Goal: Check status: Check status

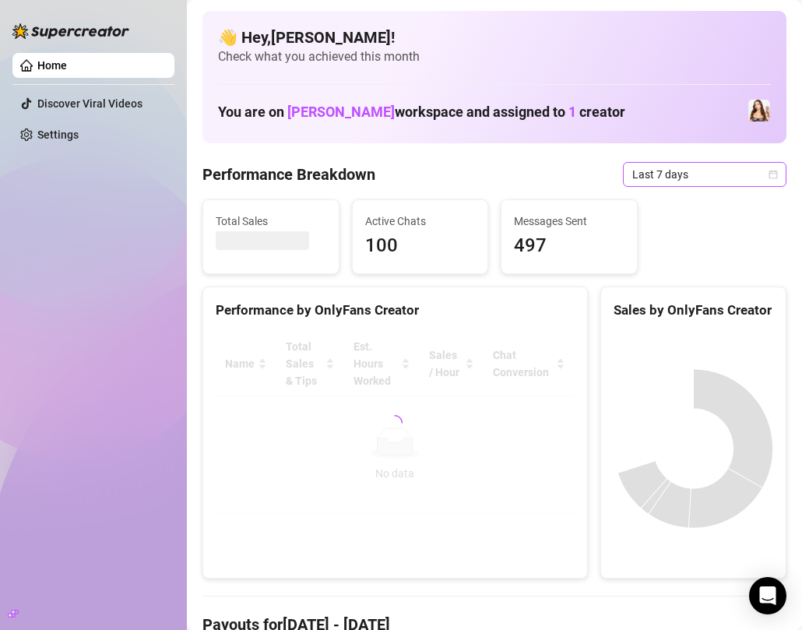
click at [778, 168] on div "Last 7 days" at bounding box center [704, 174] width 163 height 25
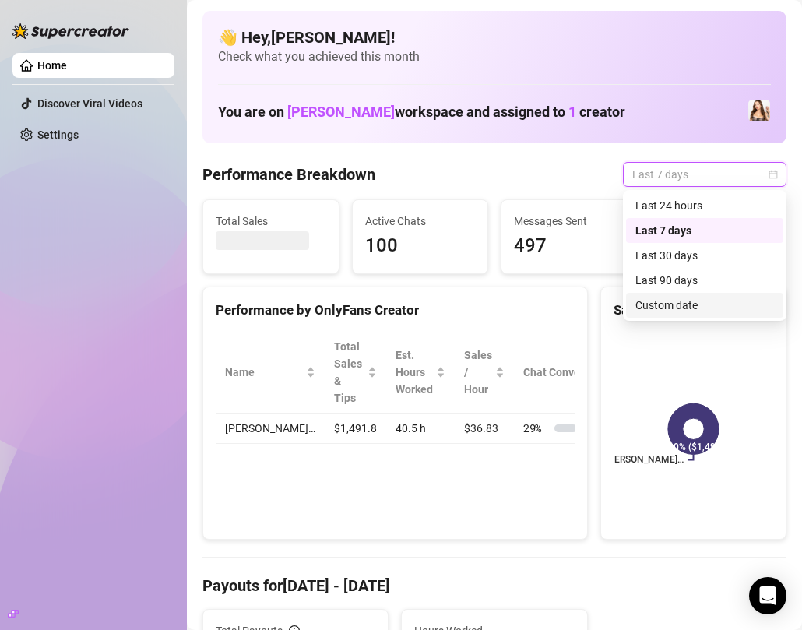
click at [679, 305] on div "Custom date" at bounding box center [704, 305] width 139 height 17
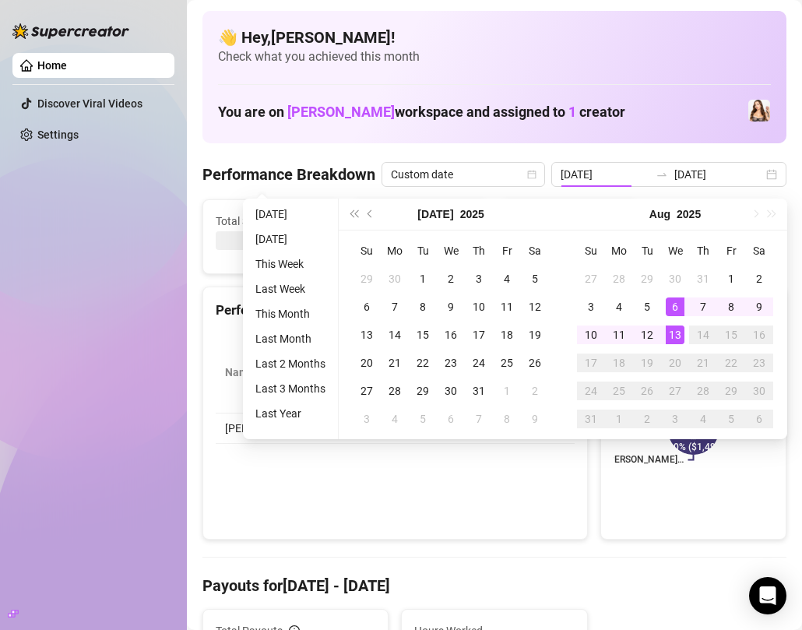
click at [679, 305] on tbody "27 28 29 30 31 1 2 3 4 5 6 7 8 9 10 11 12 13 14 15 16 17 18 19 20 21 22 23 24 2…" at bounding box center [675, 349] width 196 height 168
click at [676, 329] on div "13" at bounding box center [674, 334] width 19 height 19
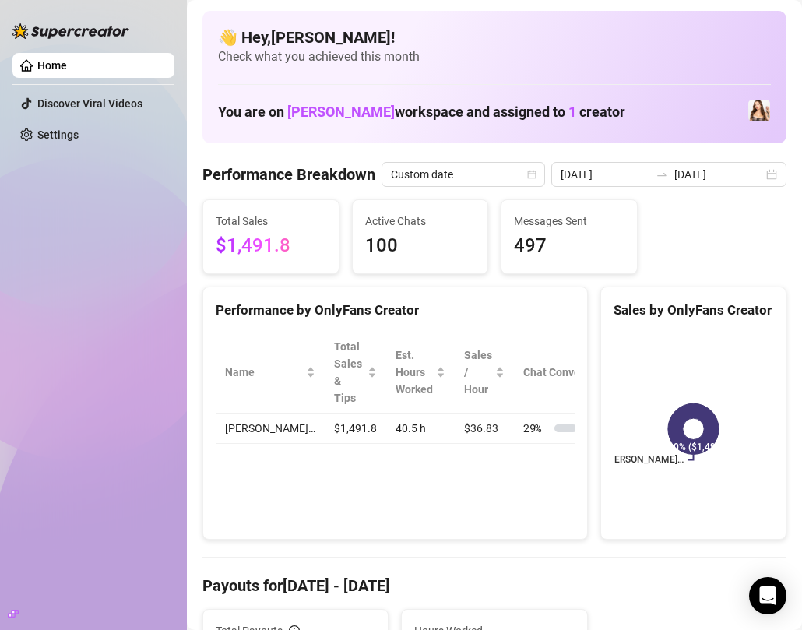
click at [676, 329] on div "[PERSON_NAME]… 100% ($1,491)" at bounding box center [693, 428] width 184 height 219
click at [771, 177] on div "[DATE] [DATE]" at bounding box center [668, 174] width 235 height 25
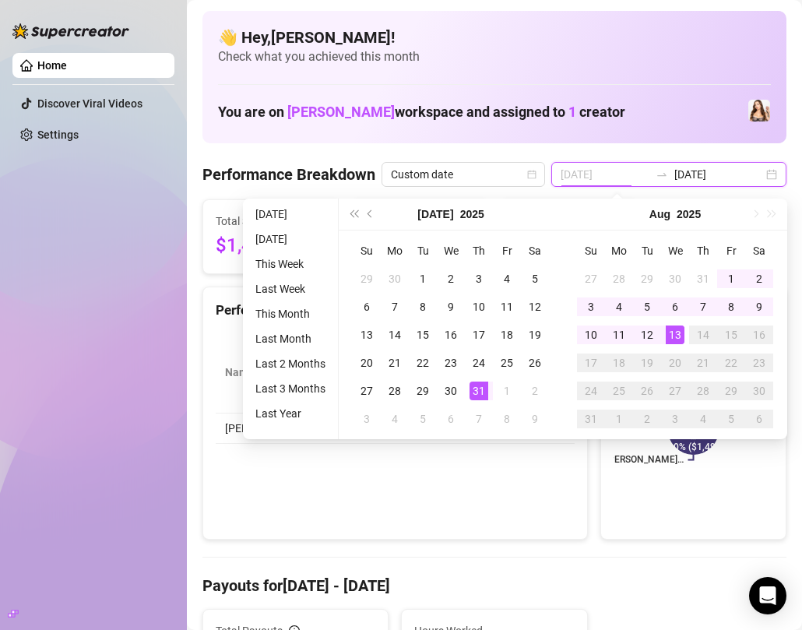
type input "[DATE]"
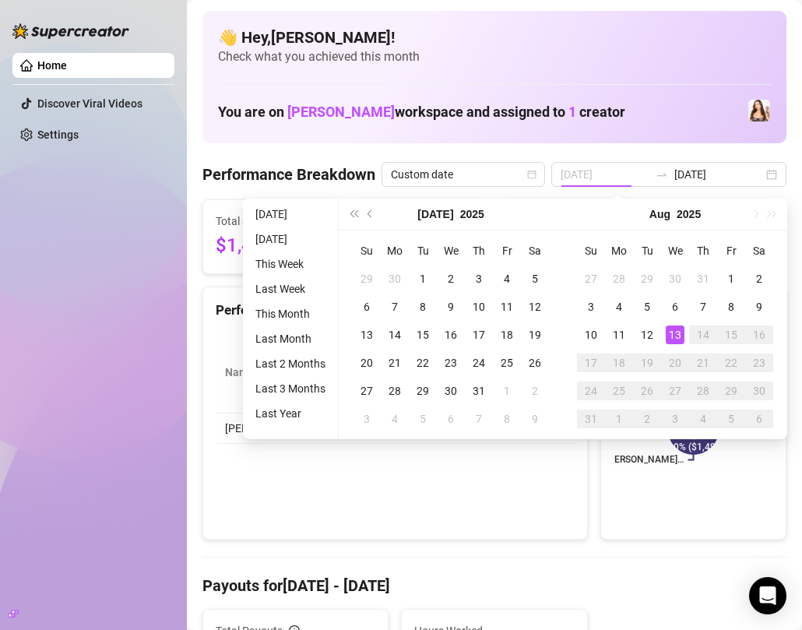
click at [679, 337] on div "13" at bounding box center [674, 334] width 19 height 19
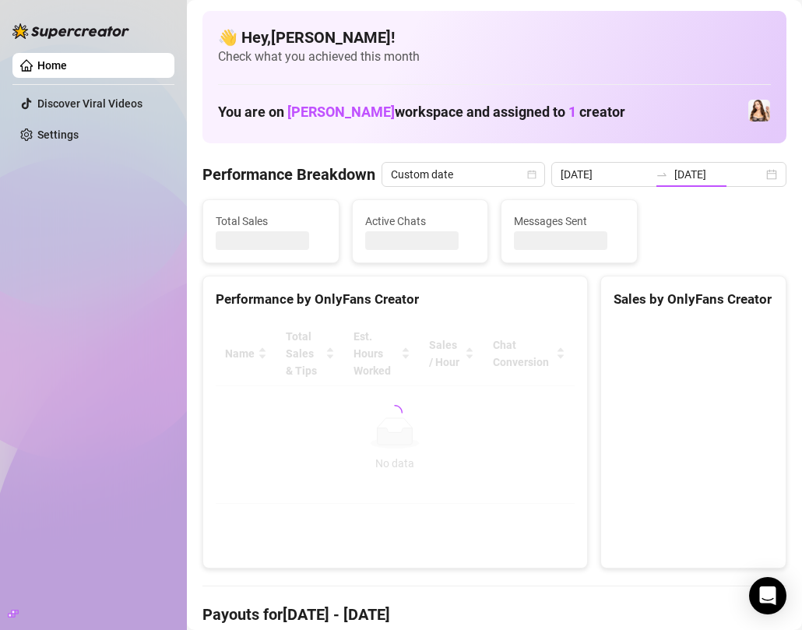
type input "[DATE]"
